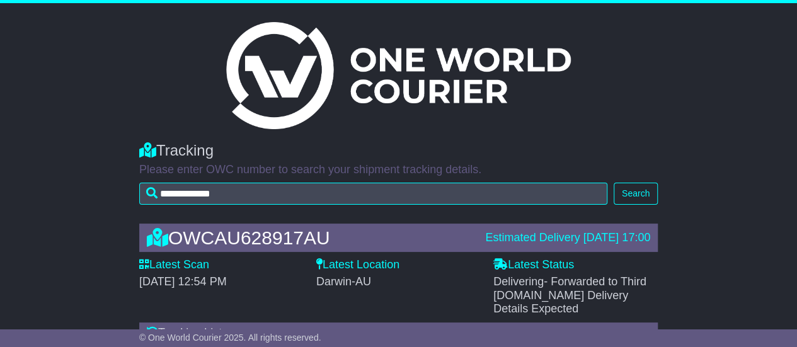
scroll to position [109, 0]
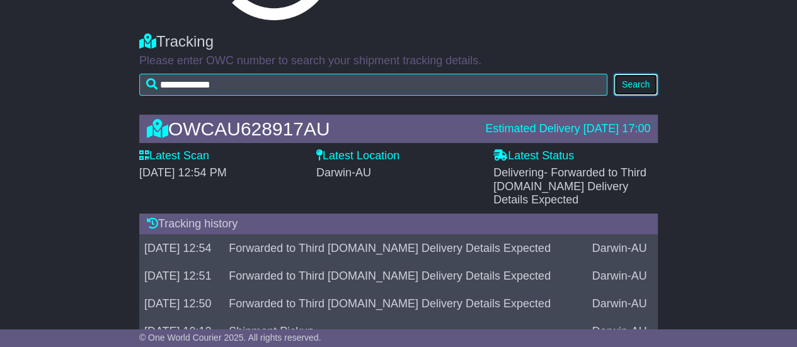
click at [650, 86] on button "Search" at bounding box center [636, 85] width 44 height 22
